Goal: Information Seeking & Learning: Learn about a topic

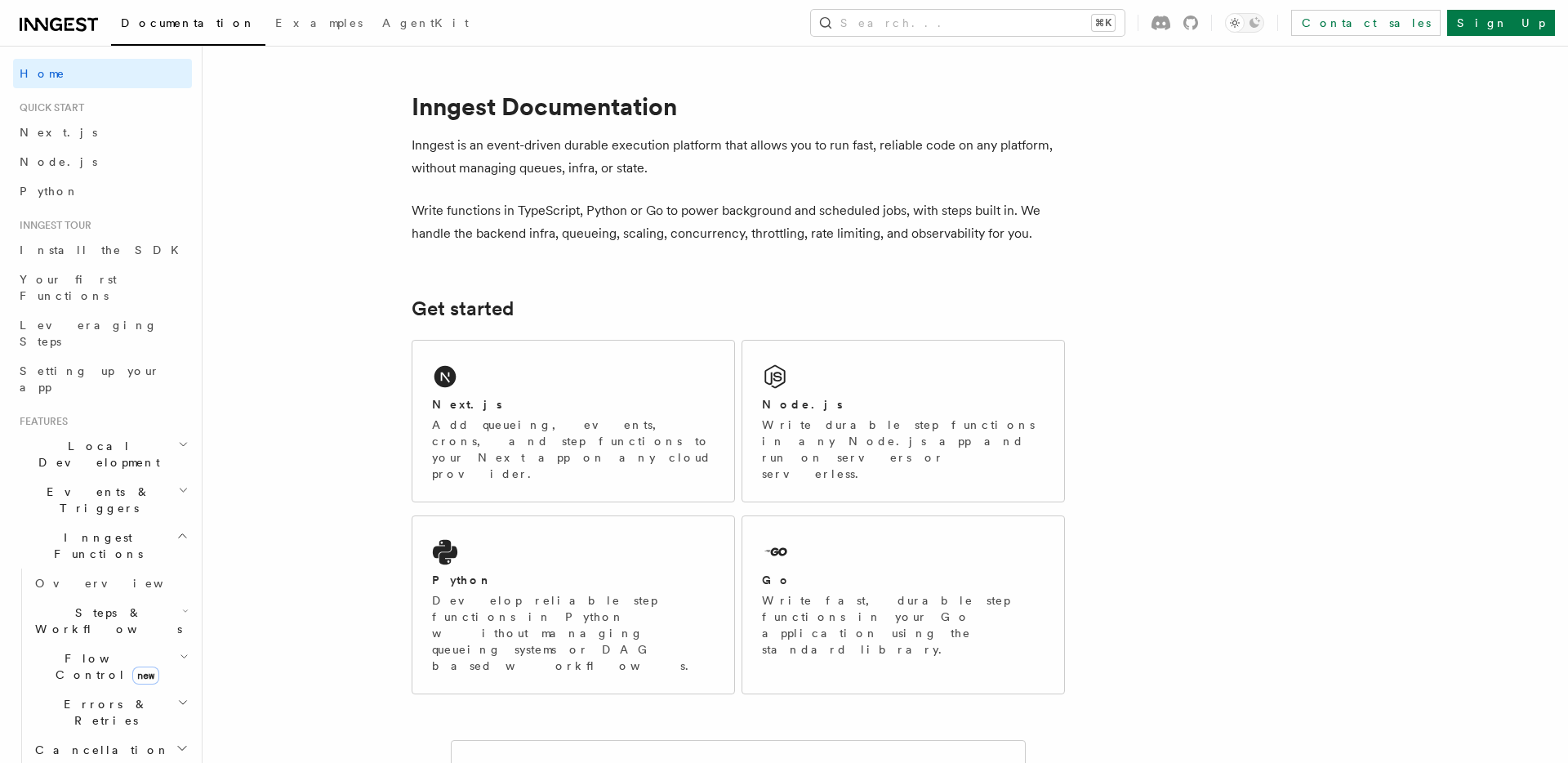
click at [179, 484] on icon "button" at bounding box center [183, 490] width 10 height 13
click at [86, 248] on span "Install the SDK" at bounding box center [104, 250] width 169 height 13
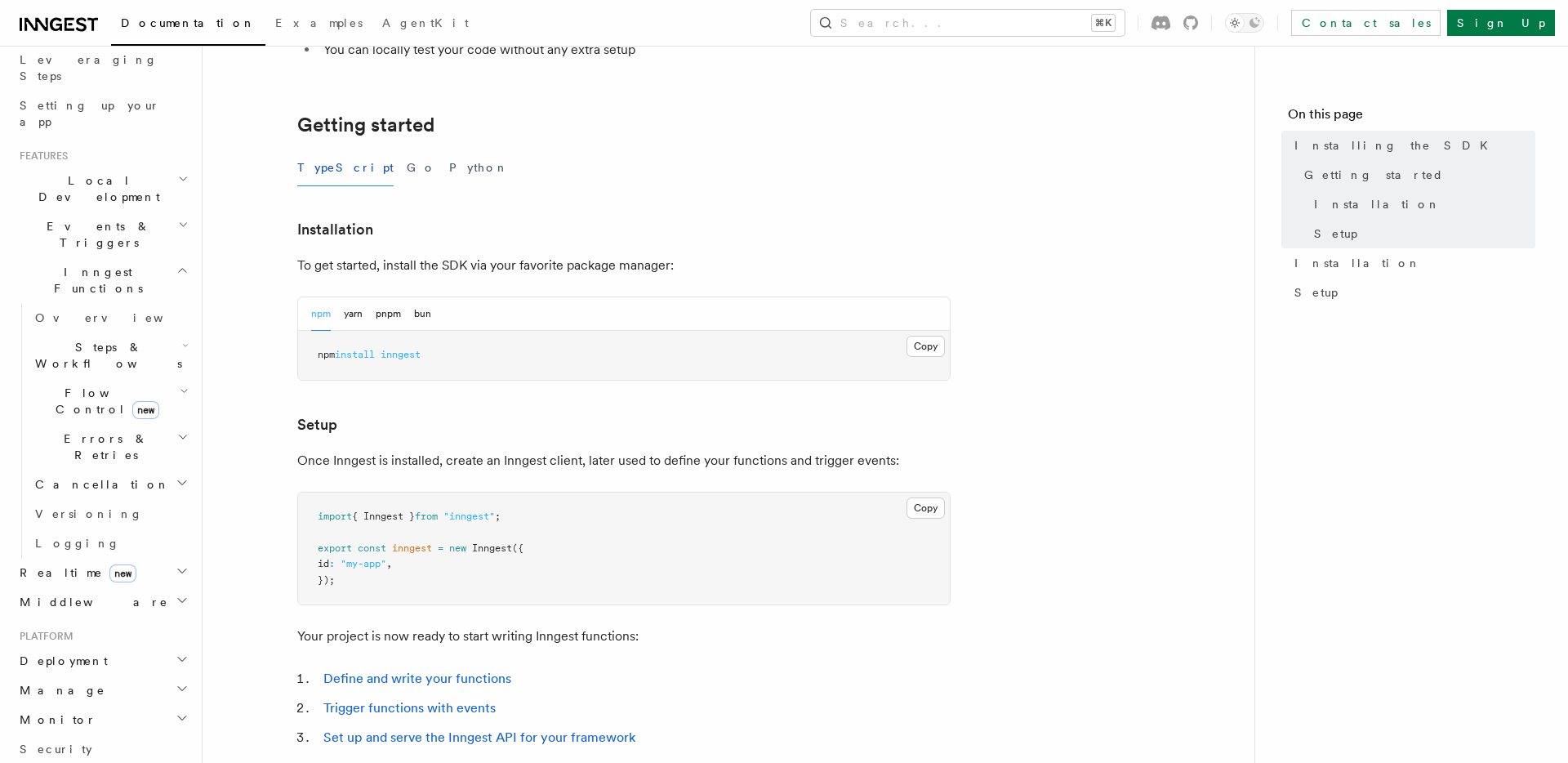
scroll to position [131, 0]
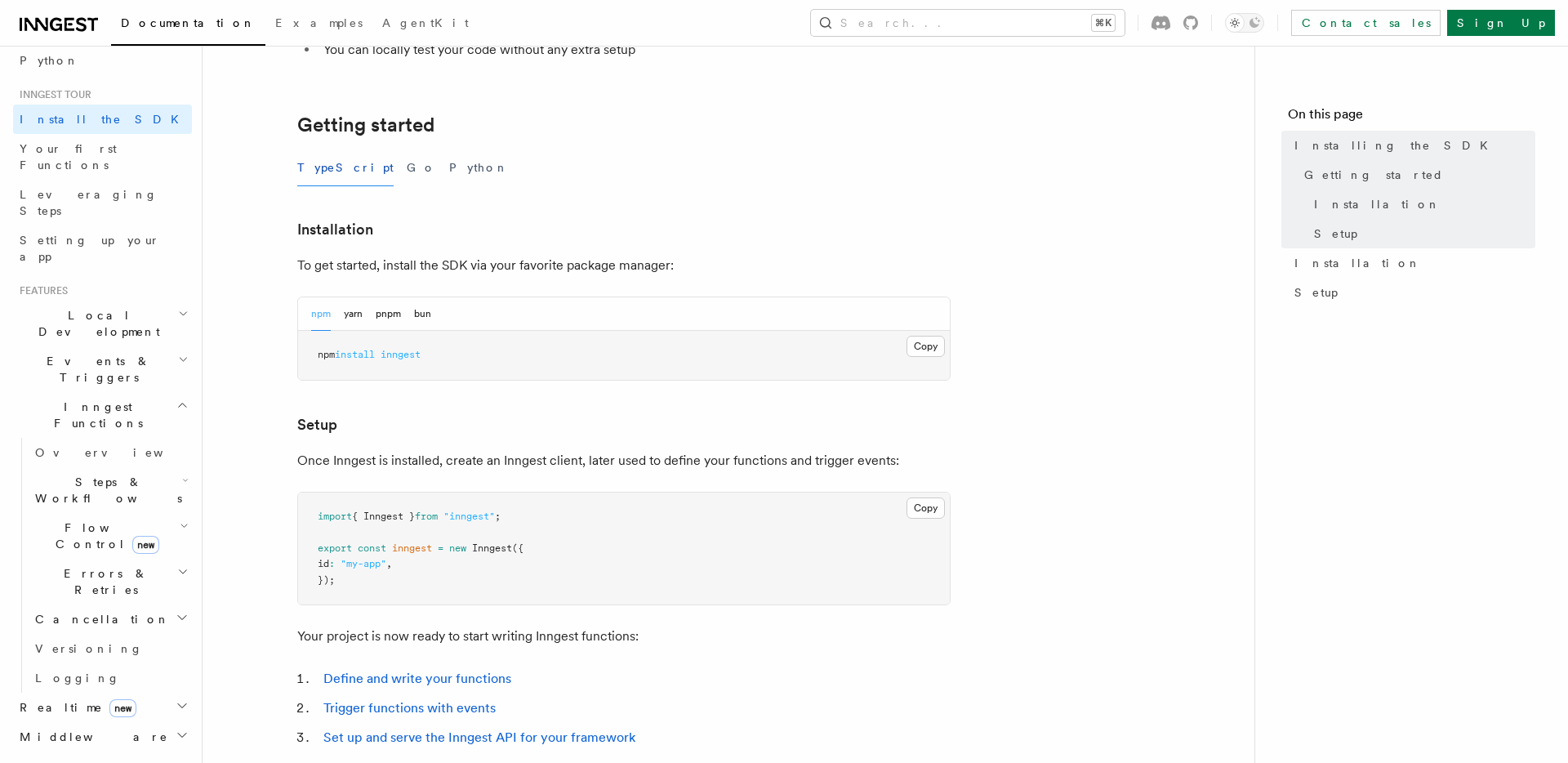
click at [172, 346] on h2 "Events & Triggers" at bounding box center [103, 369] width 179 height 46
click at [71, 501] on span "Event payload format" at bounding box center [111, 516] width 153 height 29
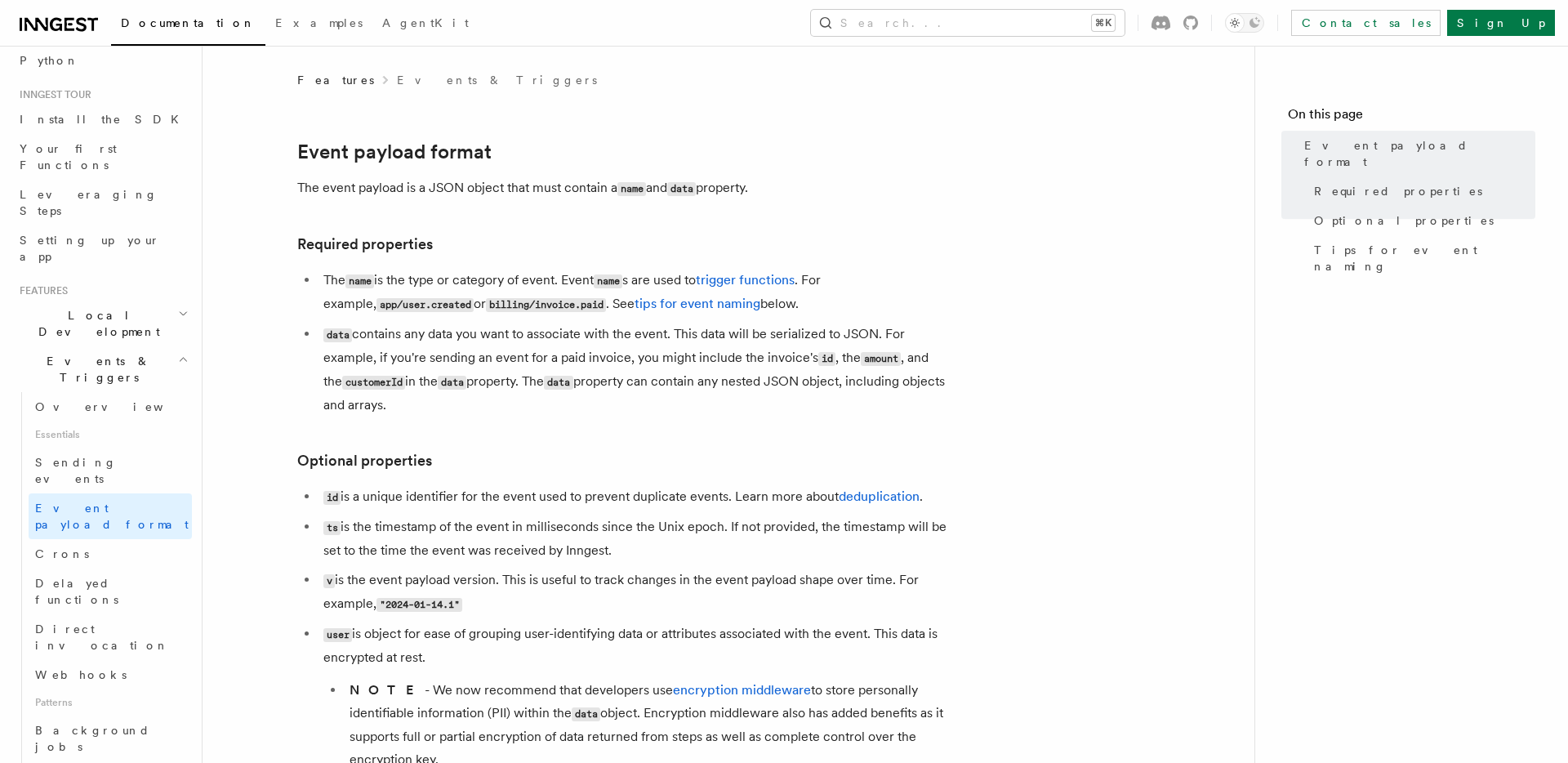
scroll to position [748, 0]
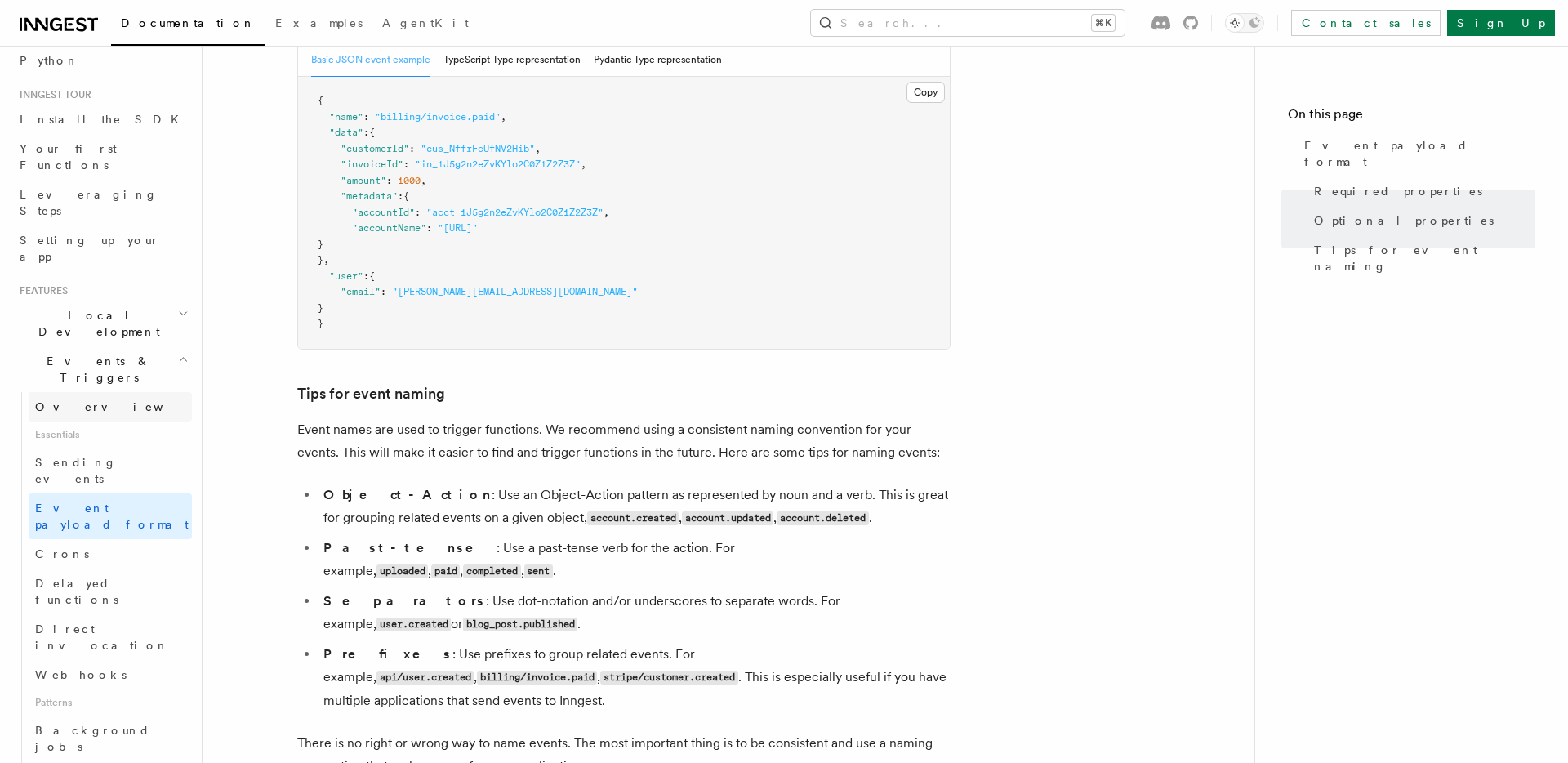
click at [72, 400] on span "Overview" at bounding box center [119, 406] width 168 height 13
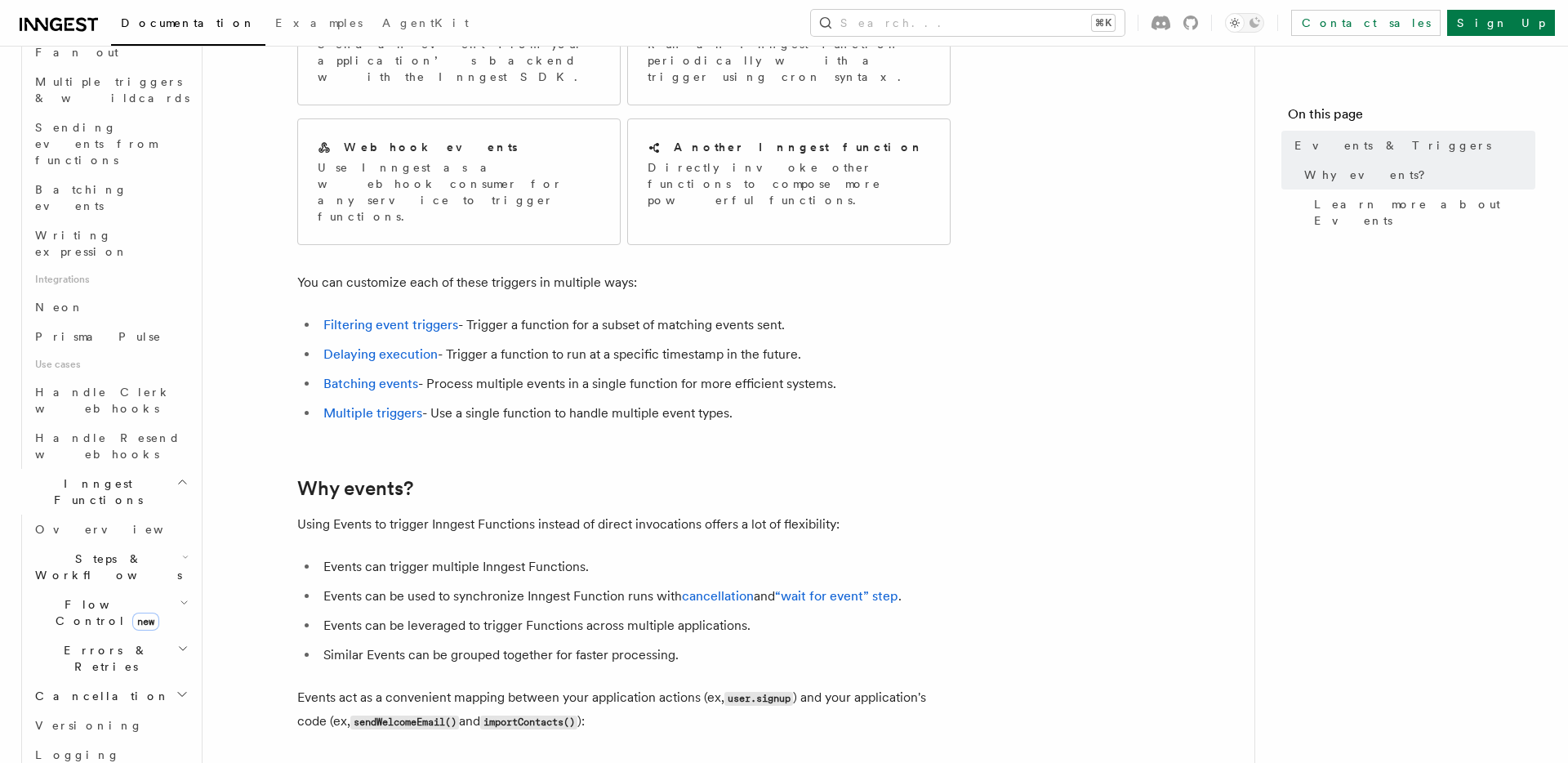
scroll to position [856, 0]
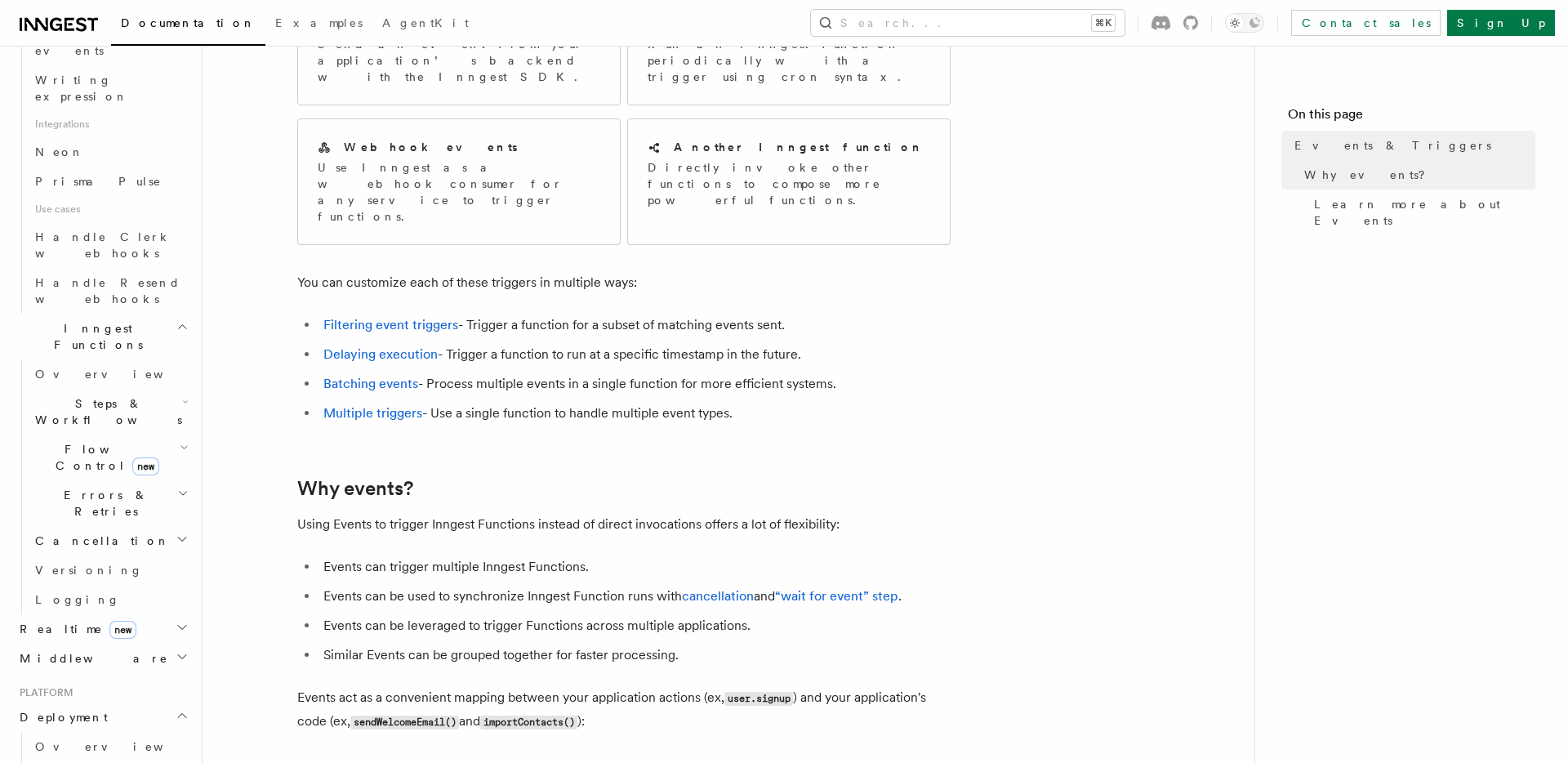
scroll to position [1353, 0]
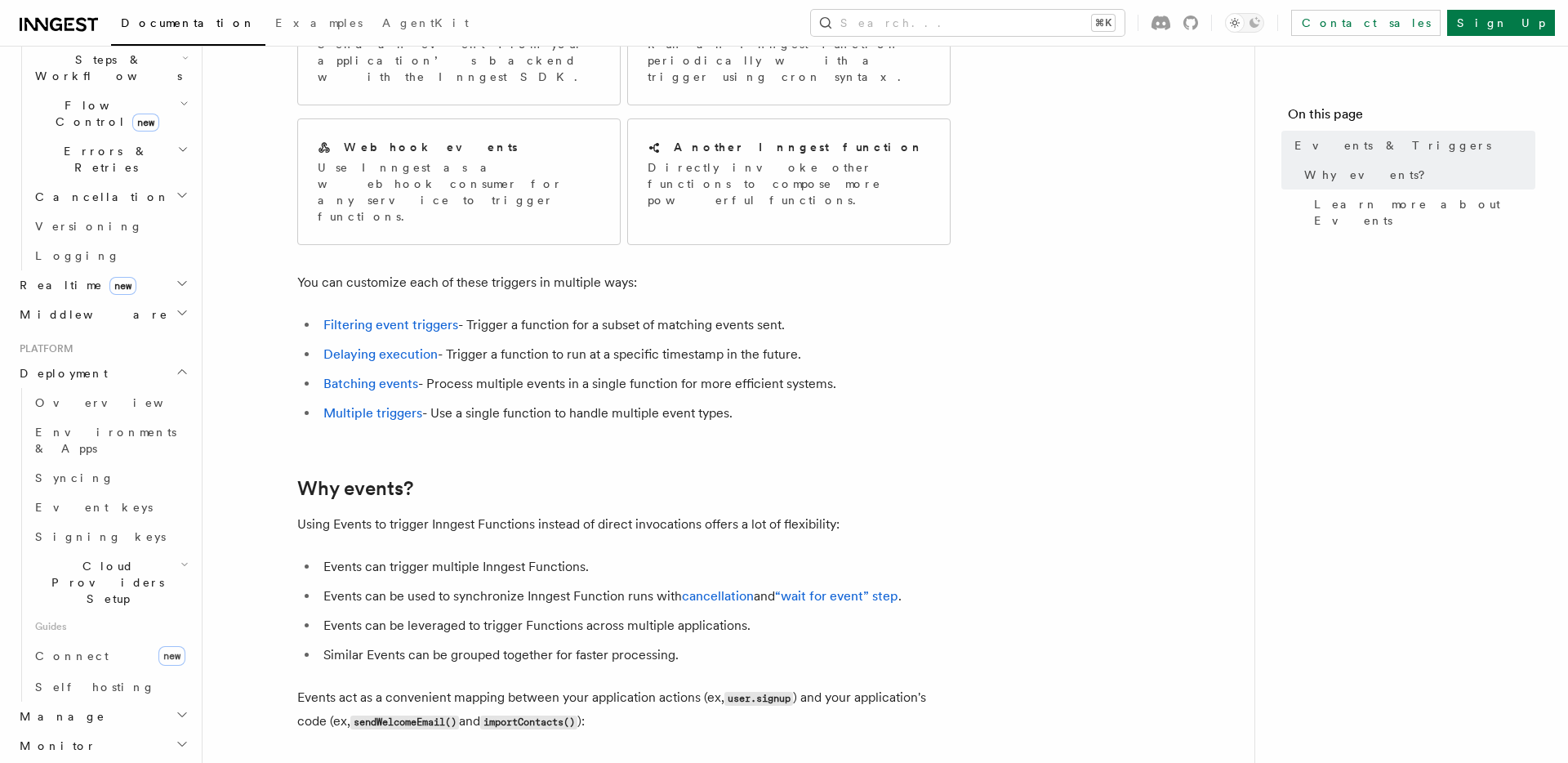
click at [180, 707] on icon "button" at bounding box center [183, 714] width 13 height 13
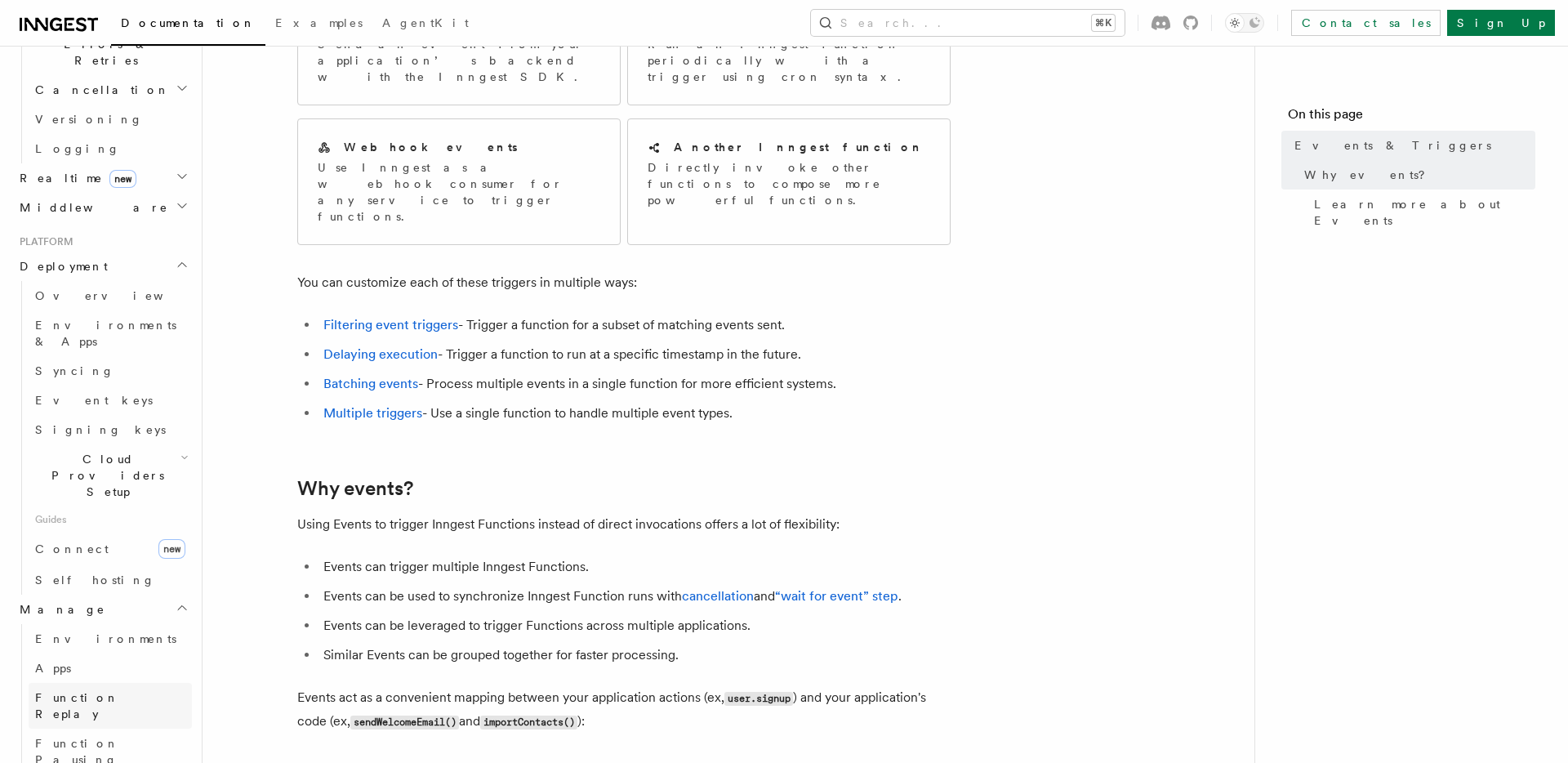
scroll to position [1474, 0]
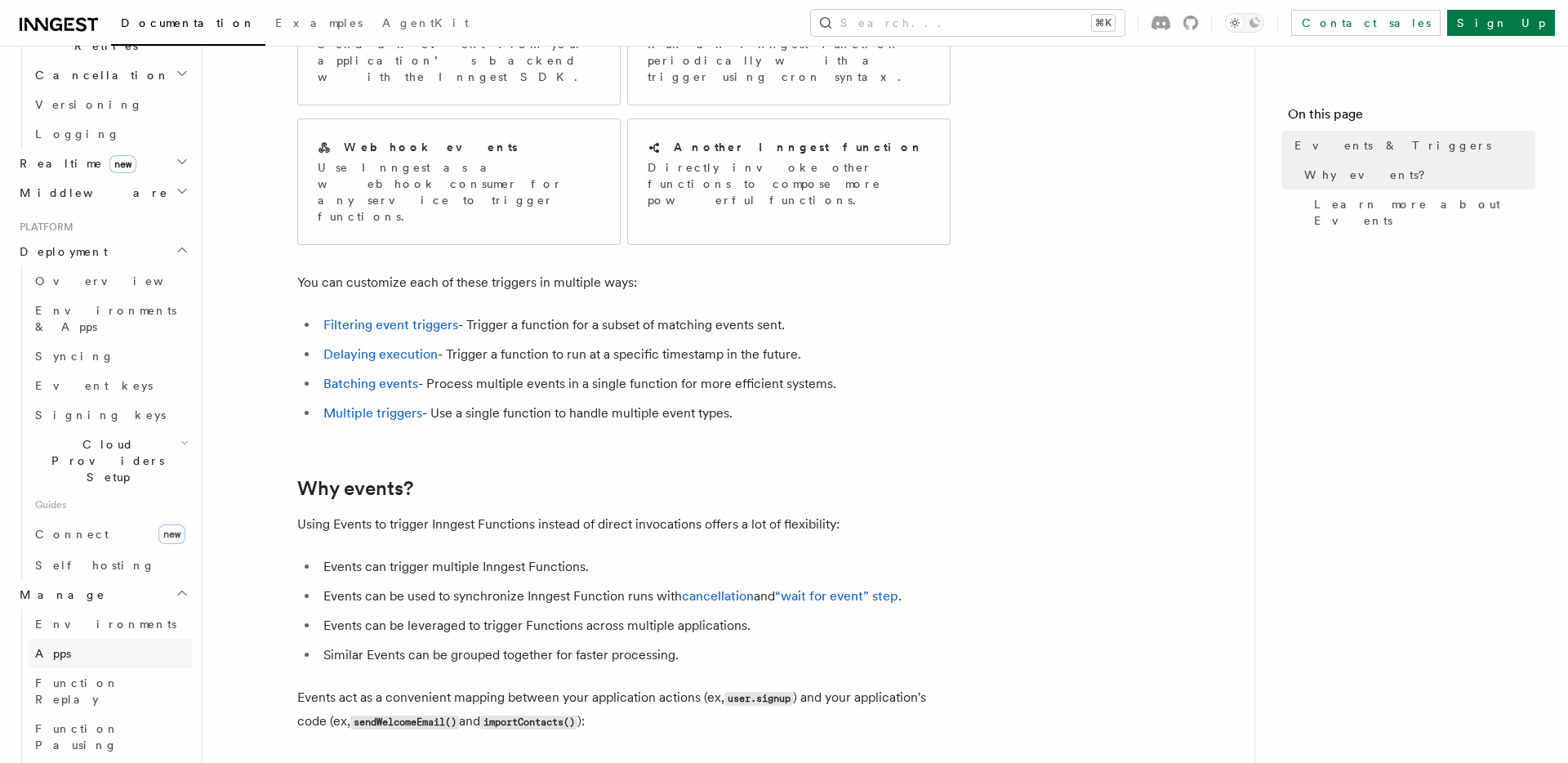
click at [157, 639] on link "Apps" at bounding box center [110, 653] width 164 height 29
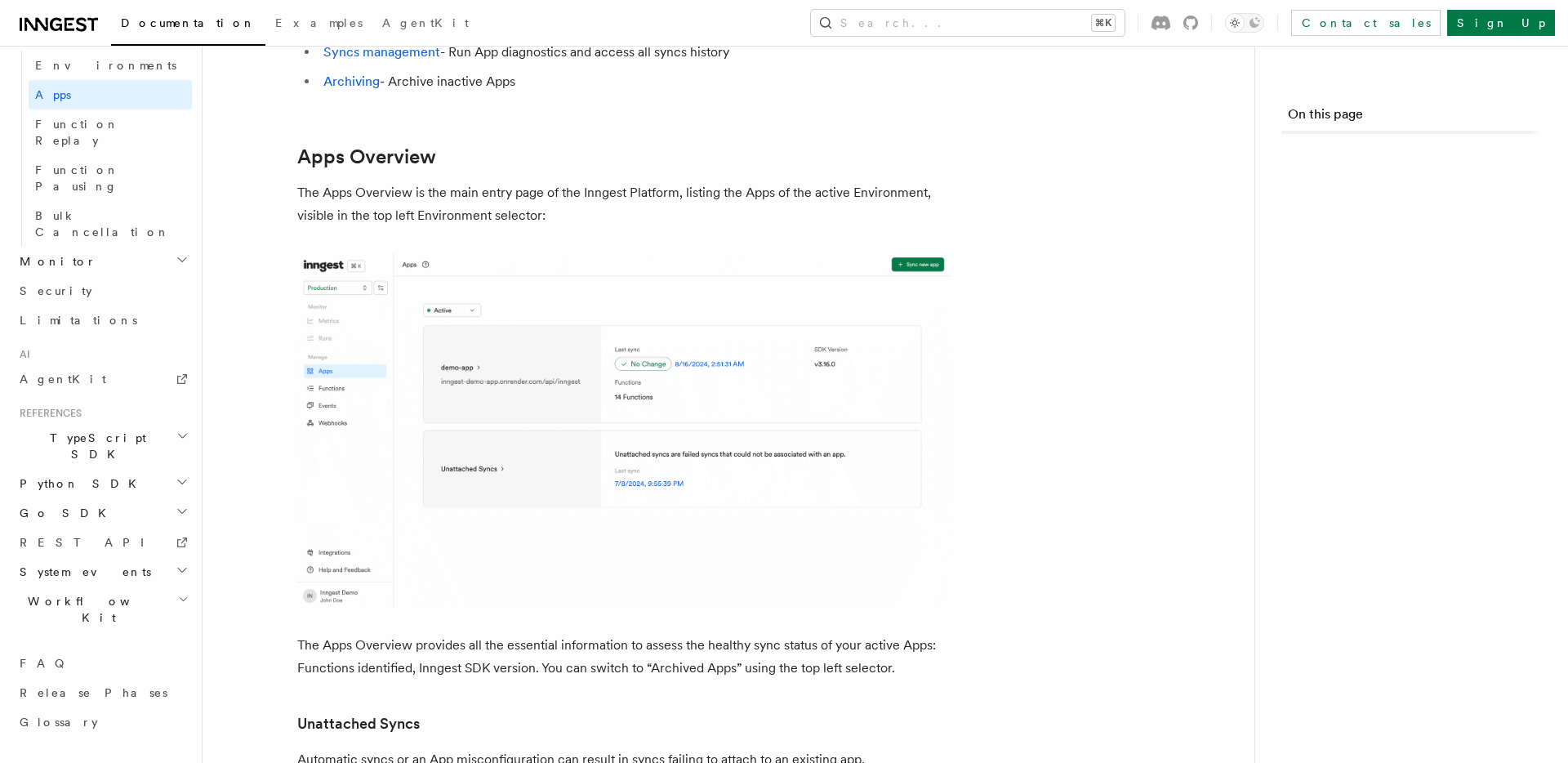
scroll to position [691, 0]
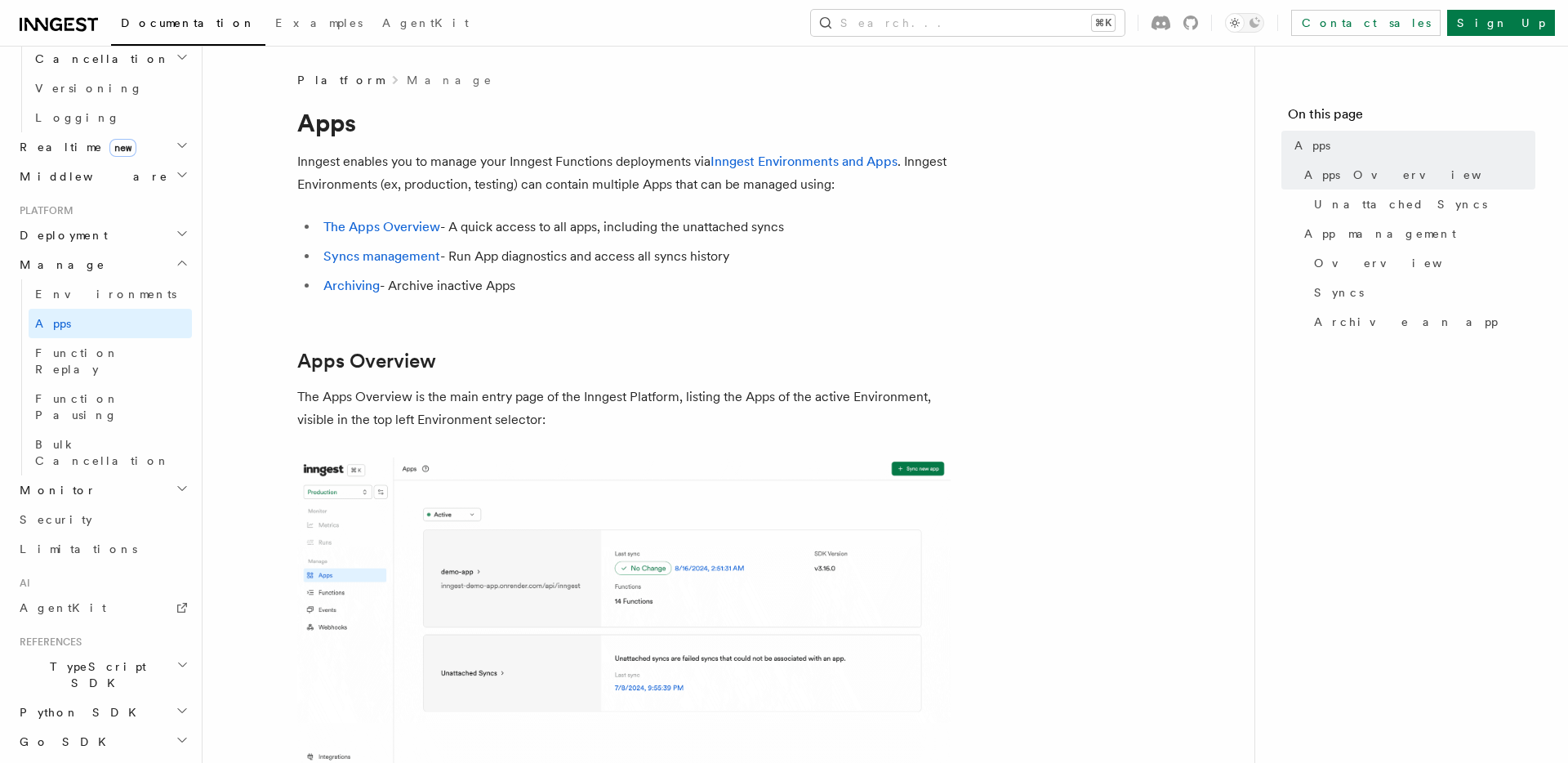
click at [184, 658] on icon "button" at bounding box center [182, 664] width 12 height 13
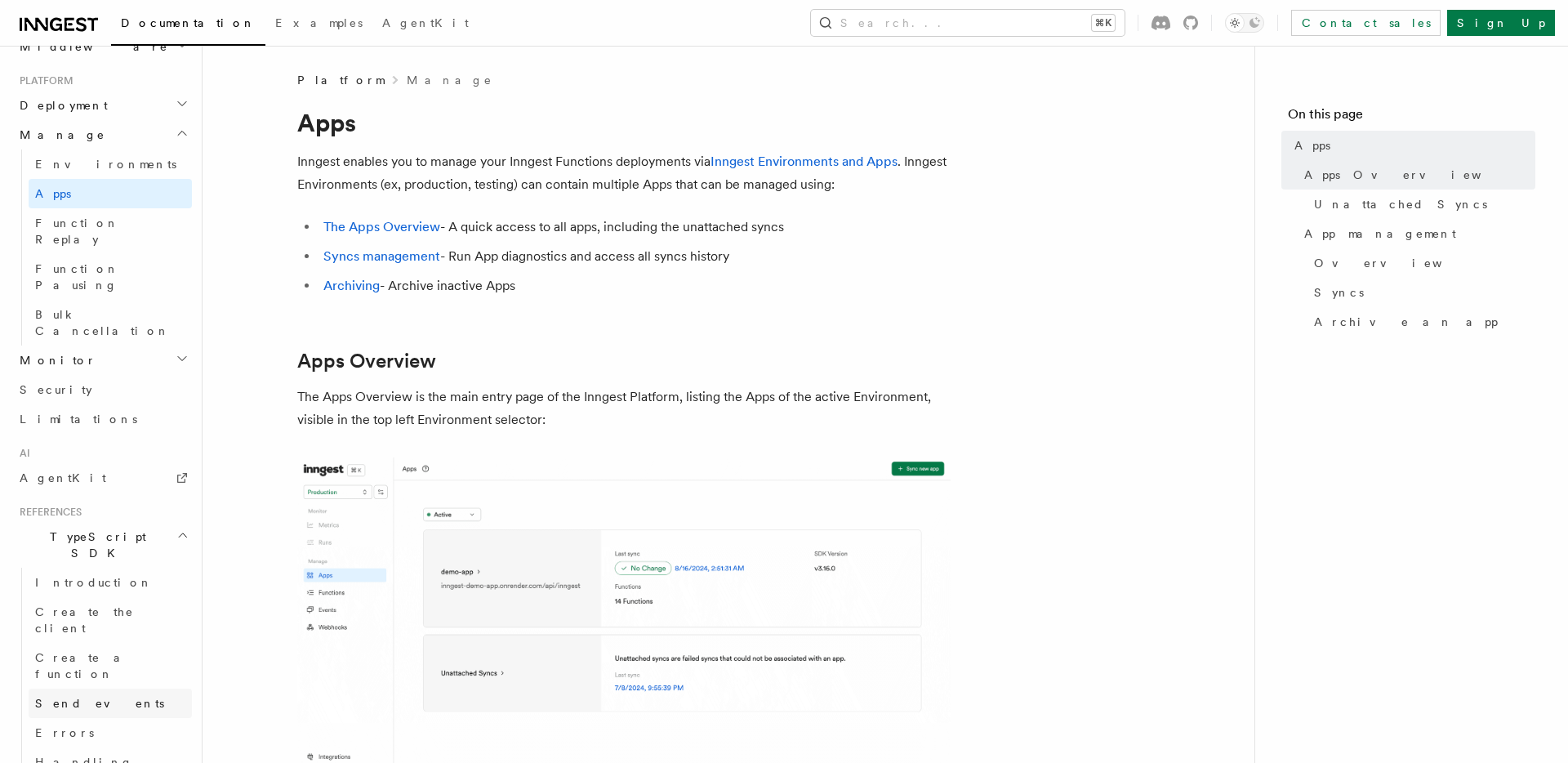
scroll to position [840, 0]
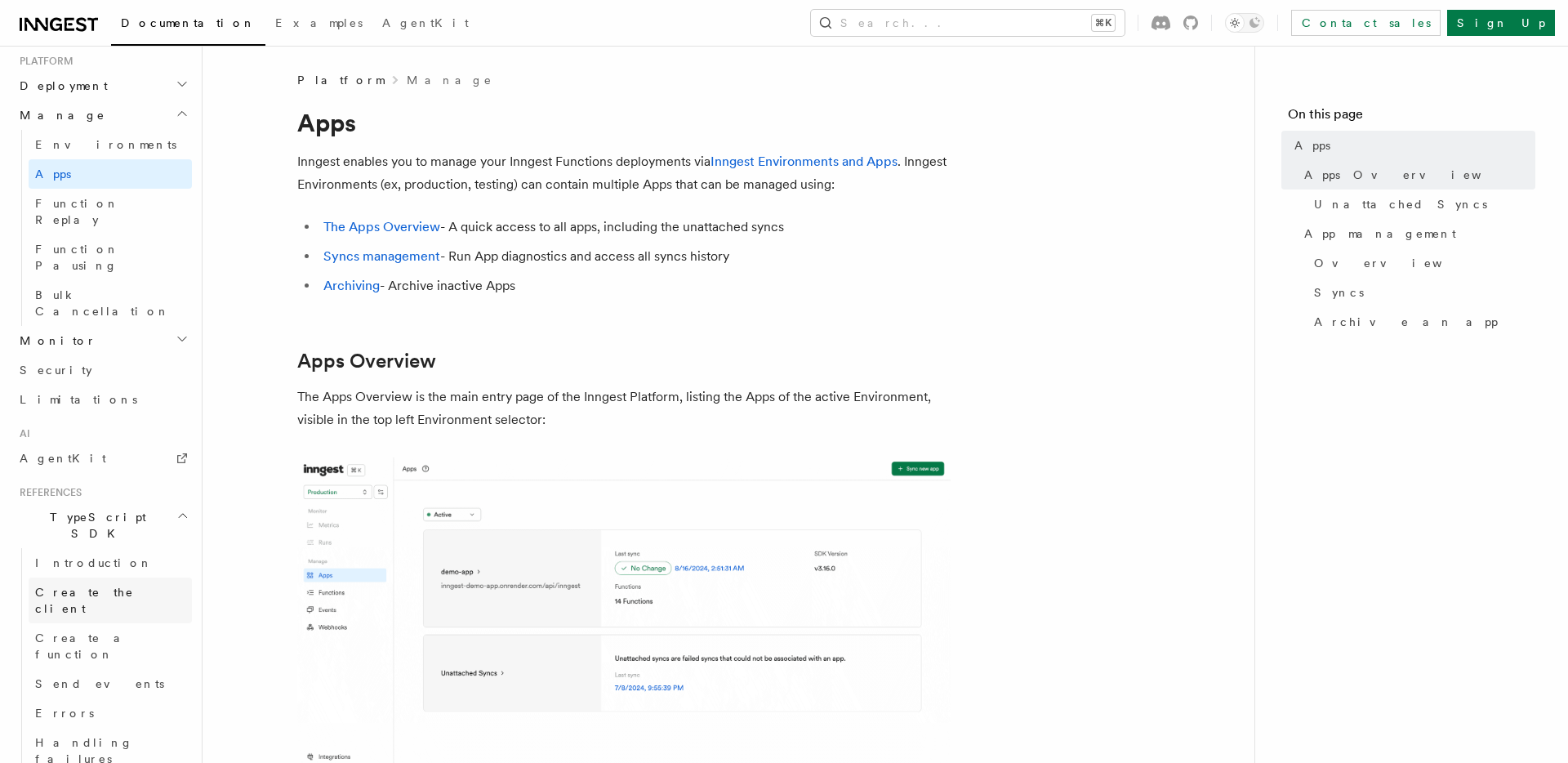
click at [102, 585] on span "Create the client" at bounding box center [84, 599] width 99 height 29
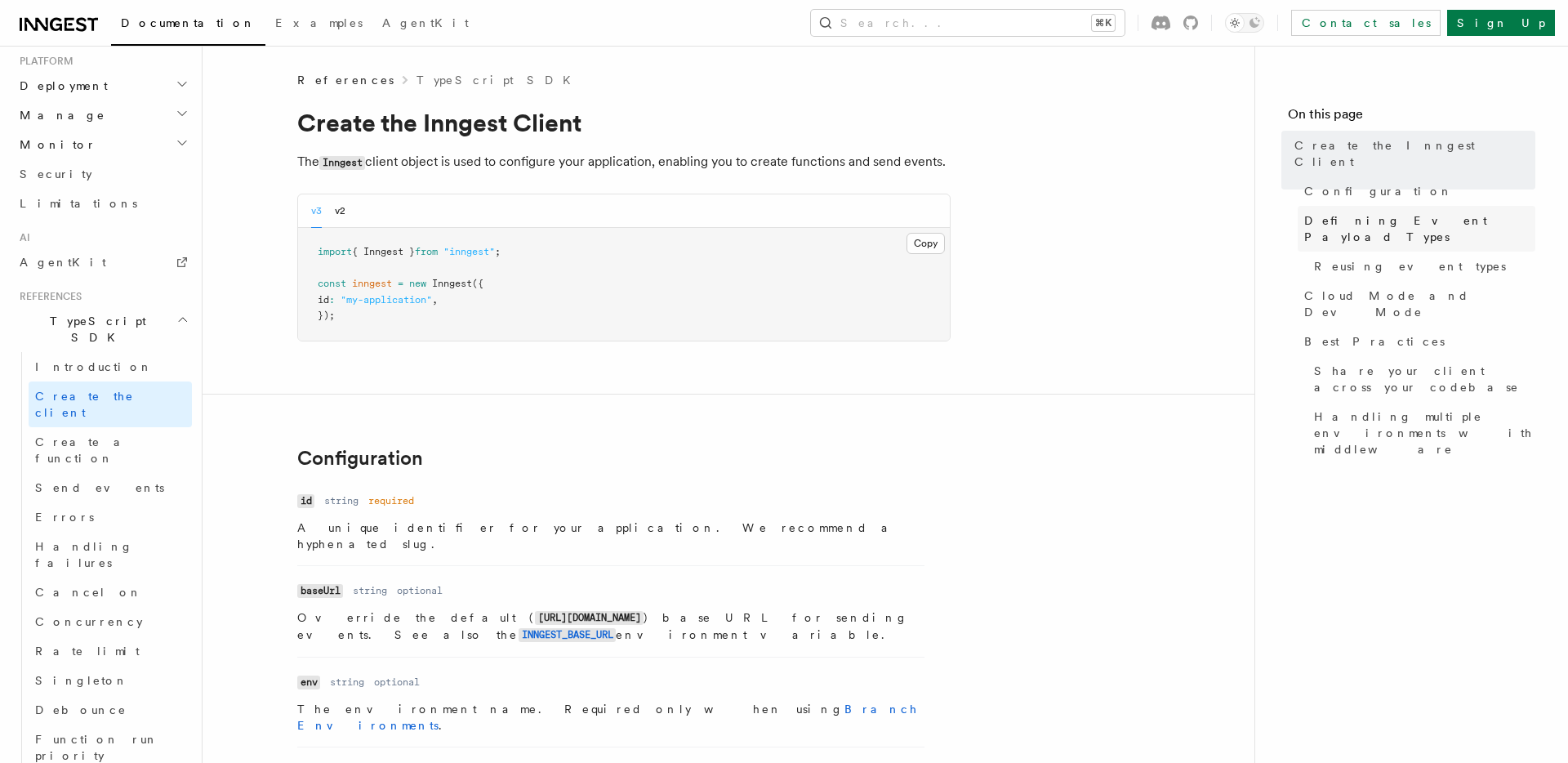
click at [1361, 213] on span "Defining Event Payload Types" at bounding box center [1420, 229] width 232 height 33
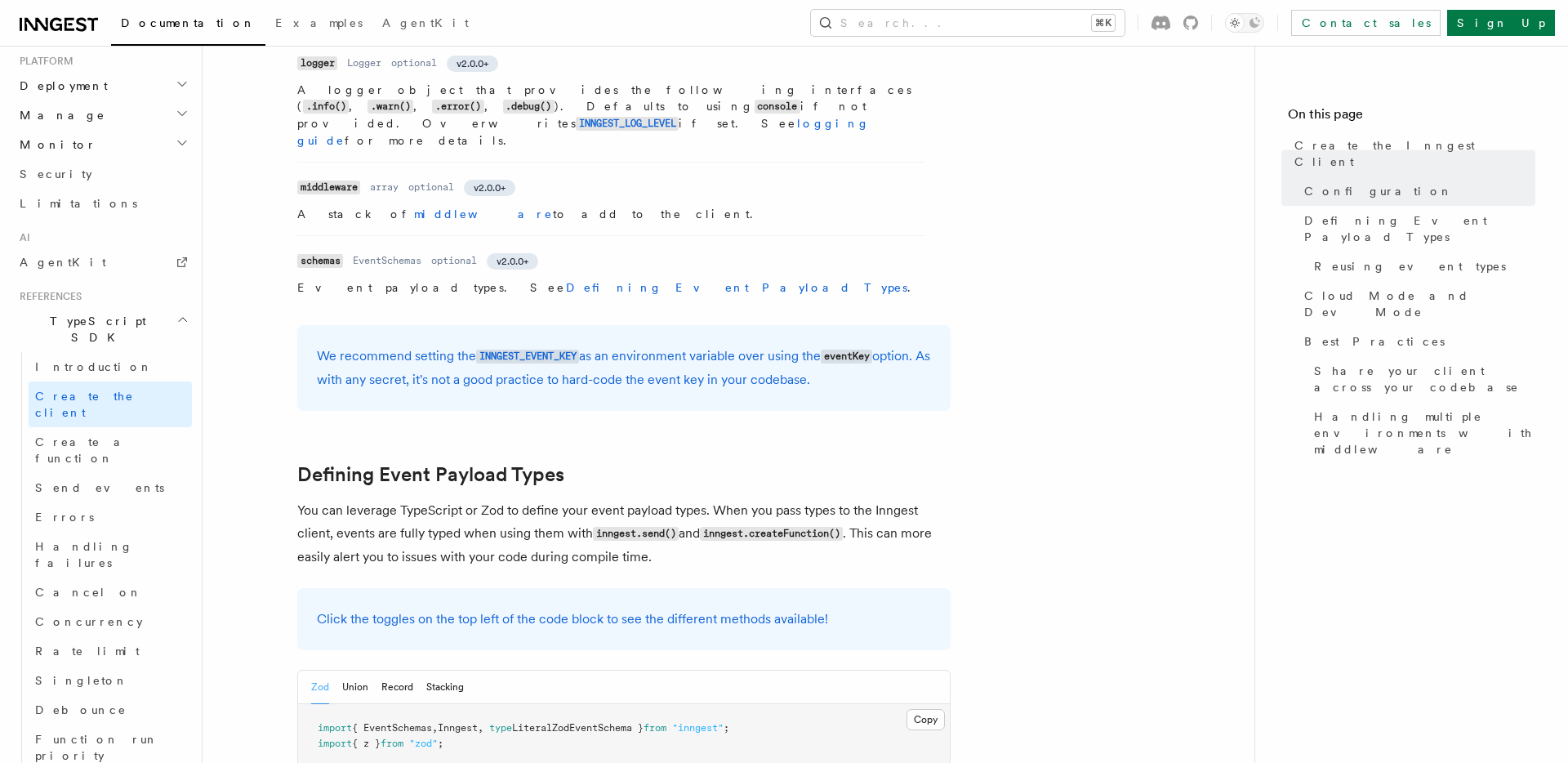
scroll to position [1320, 0]
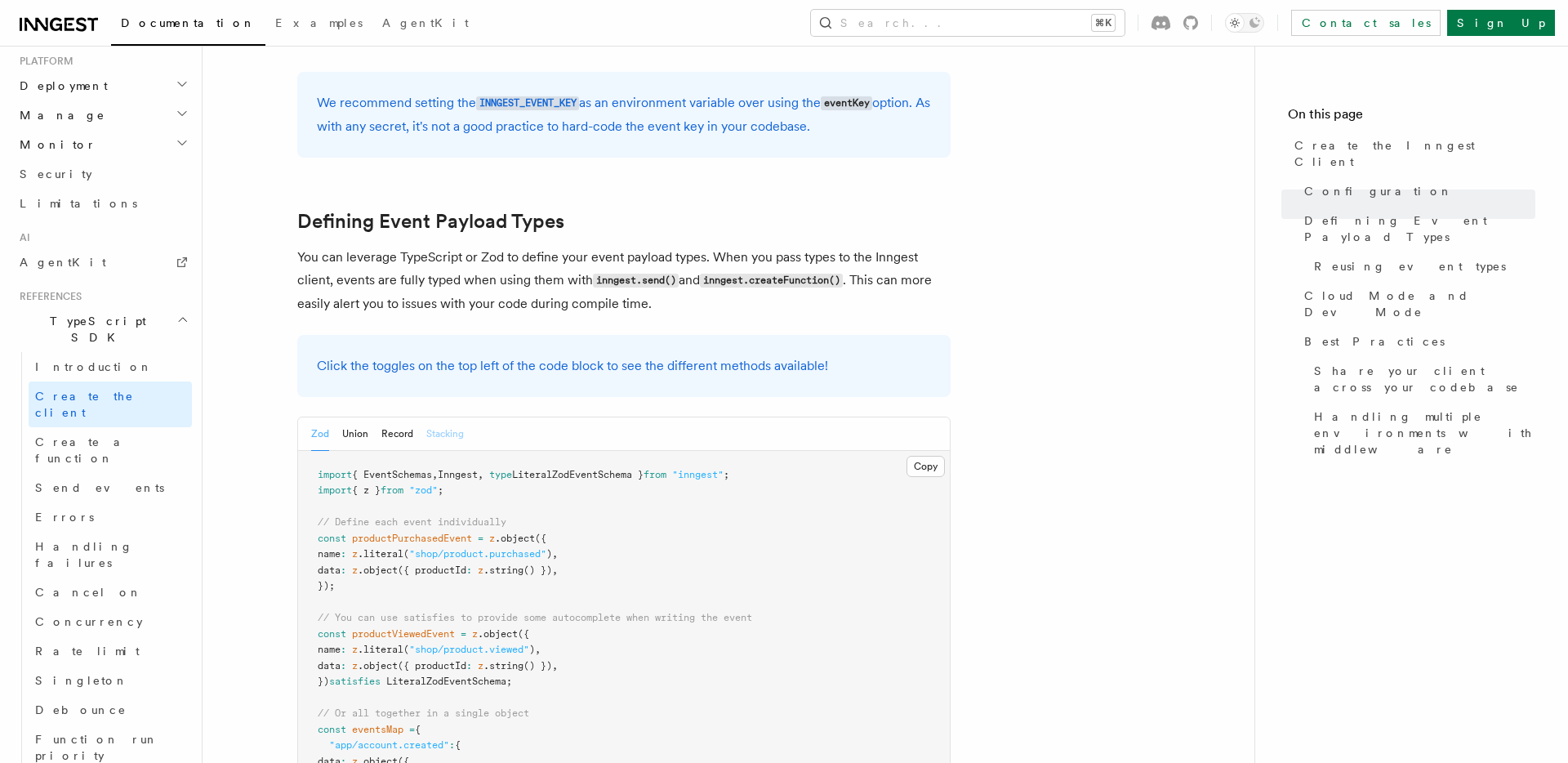
click at [437, 417] on button "Stacking" at bounding box center [445, 434] width 38 height 34
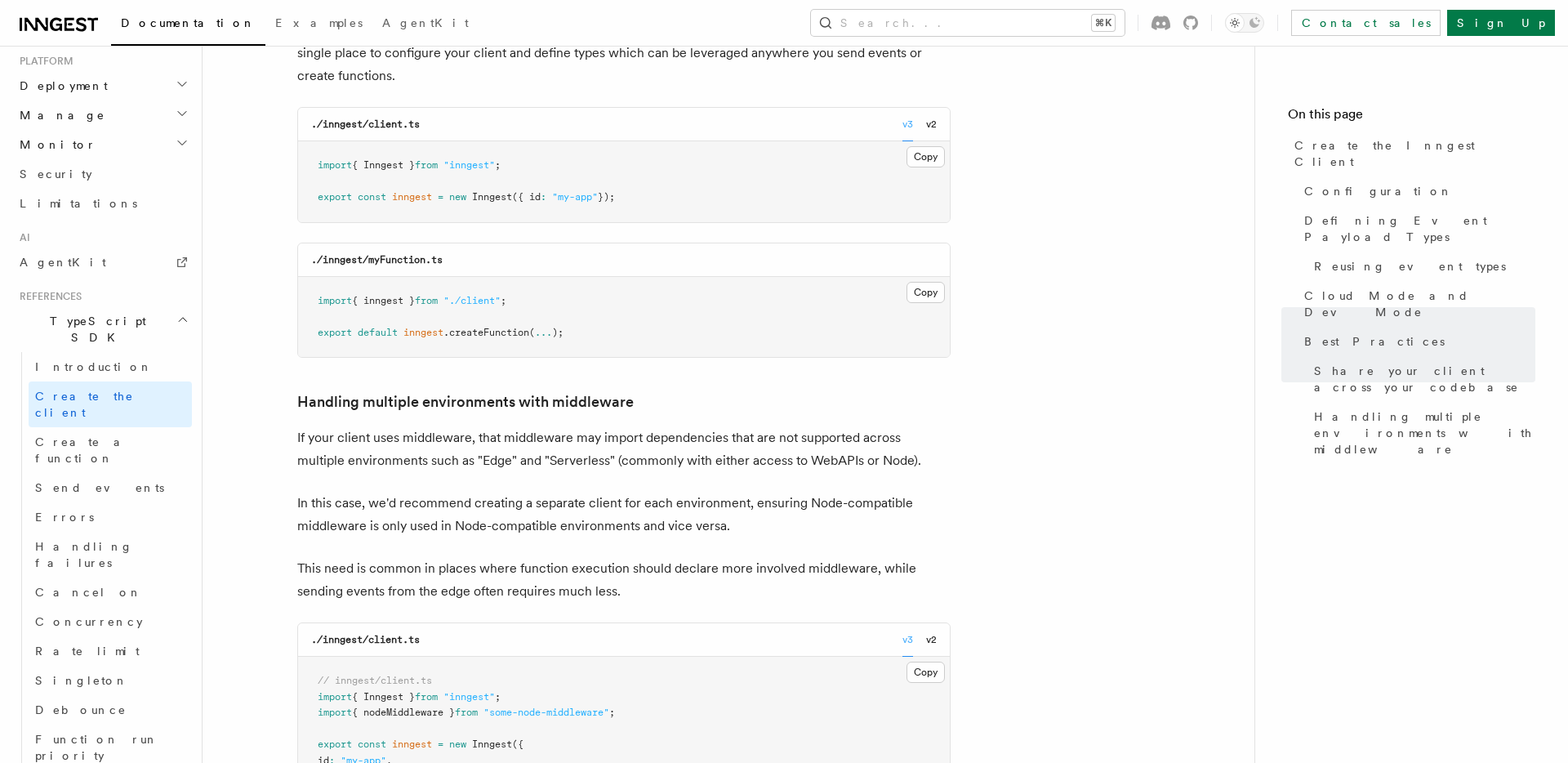
scroll to position [3293, 0]
